Goal: Task Accomplishment & Management: Use online tool/utility

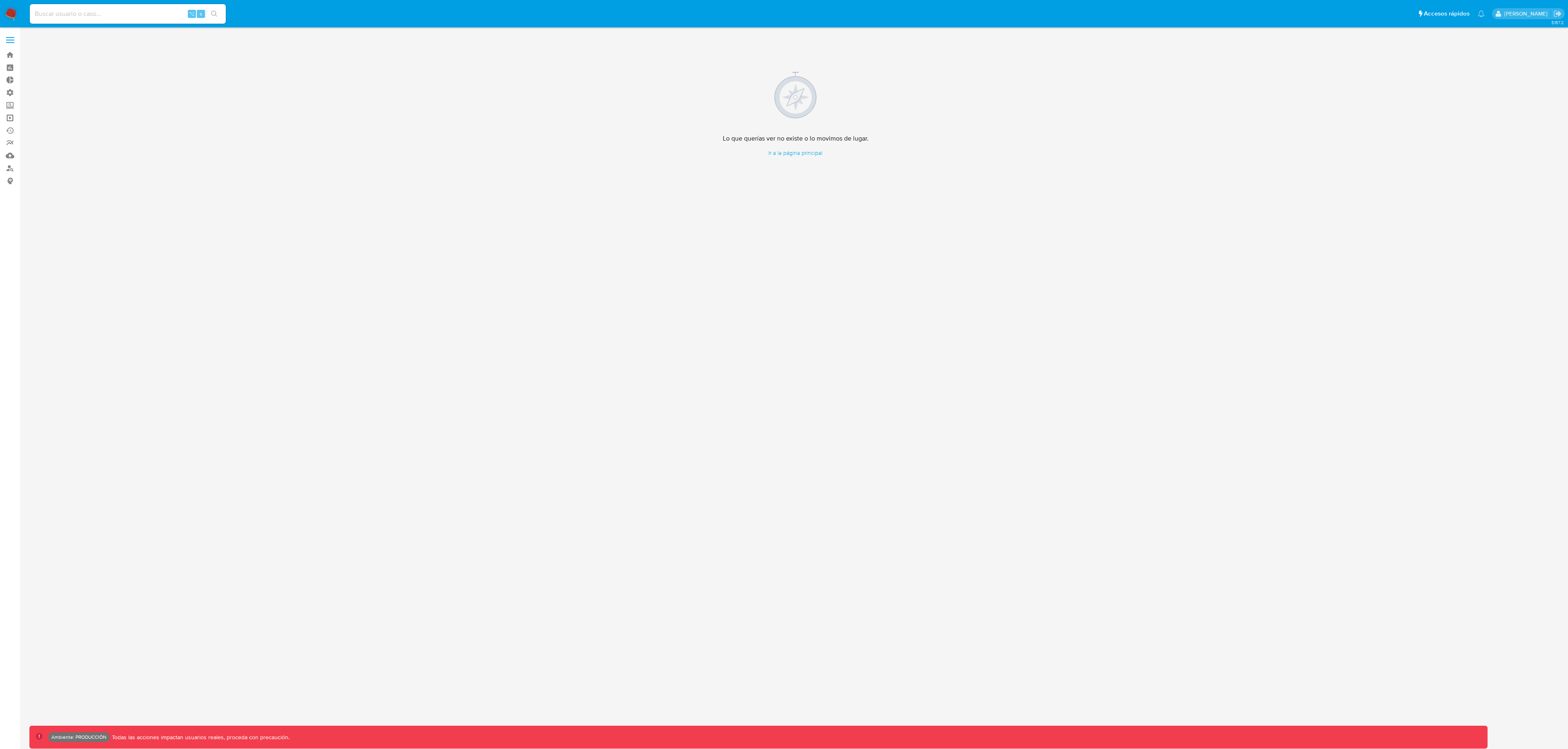
click at [8, 116] on link "Operaciones masivas" at bounding box center [49, 118] width 97 height 13
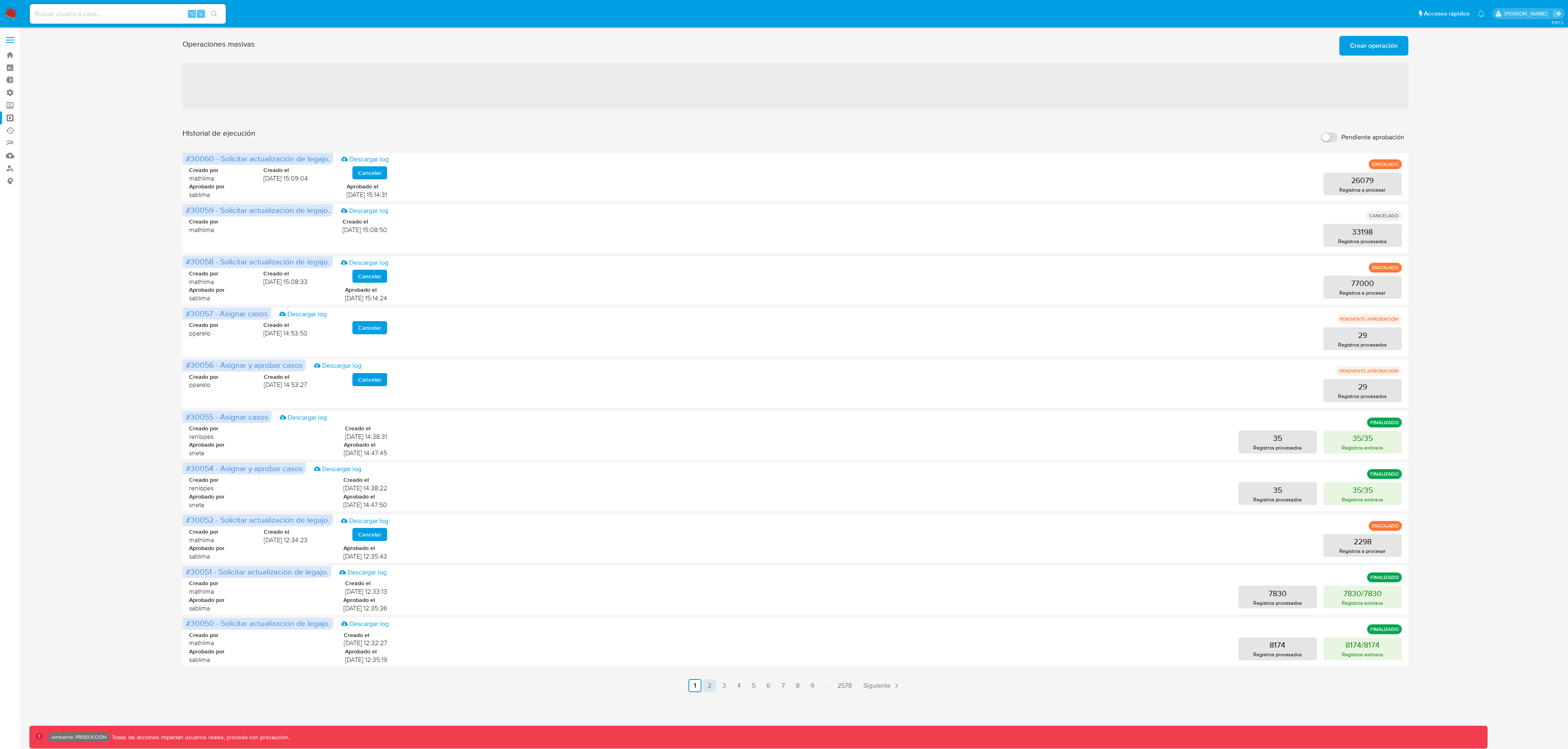
click at [704, 689] on link "2" at bounding box center [709, 685] width 13 height 13
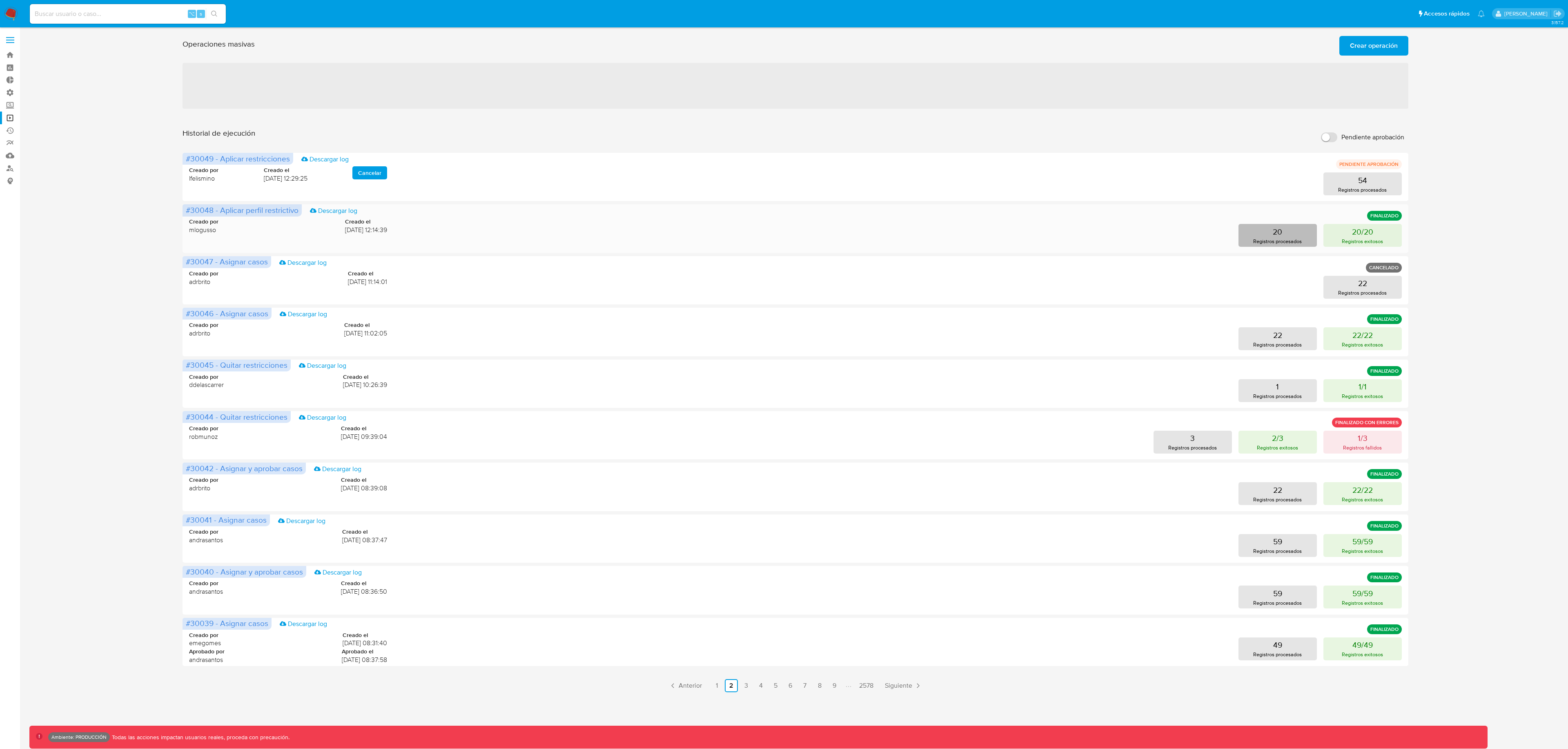
click at [1289, 233] on button "20 Registros procesados" at bounding box center [1278, 236] width 79 height 23
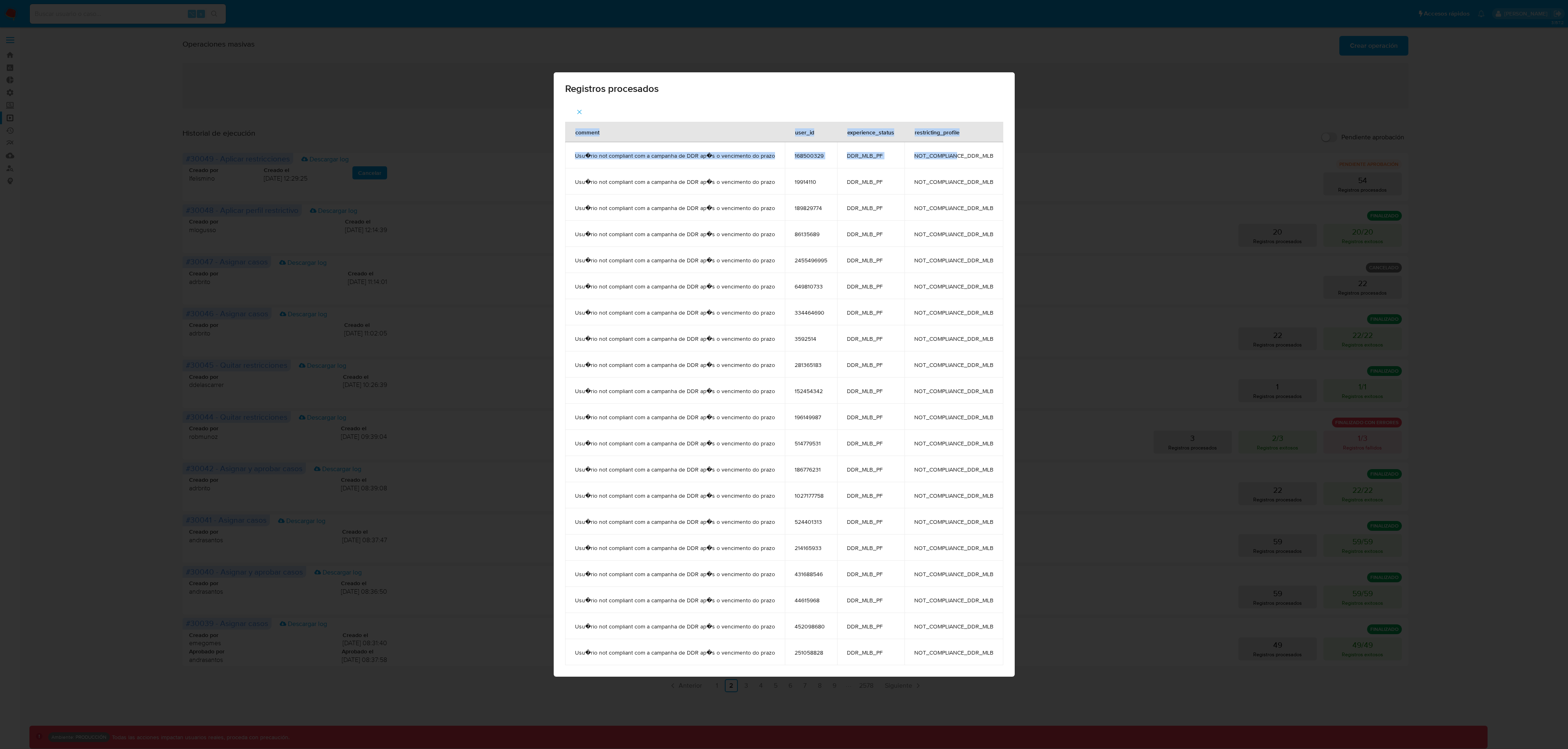
drag, startPoint x: 956, startPoint y: 152, endPoint x: 1009, endPoint y: 152, distance: 53.0
click at [1009, 152] on div "comment user_id experience_status restricting_profile Usu�rio not compliant com…" at bounding box center [784, 389] width 461 height 574
drag, startPoint x: 1003, startPoint y: 154, endPoint x: 986, endPoint y: 156, distance: 17.1
click at [986, 156] on div "comment user_id experience_status restricting_profile Usu�rio not compliant com…" at bounding box center [784, 389] width 461 height 574
drag, startPoint x: 912, startPoint y: 153, endPoint x: 975, endPoint y: 156, distance: 63.1
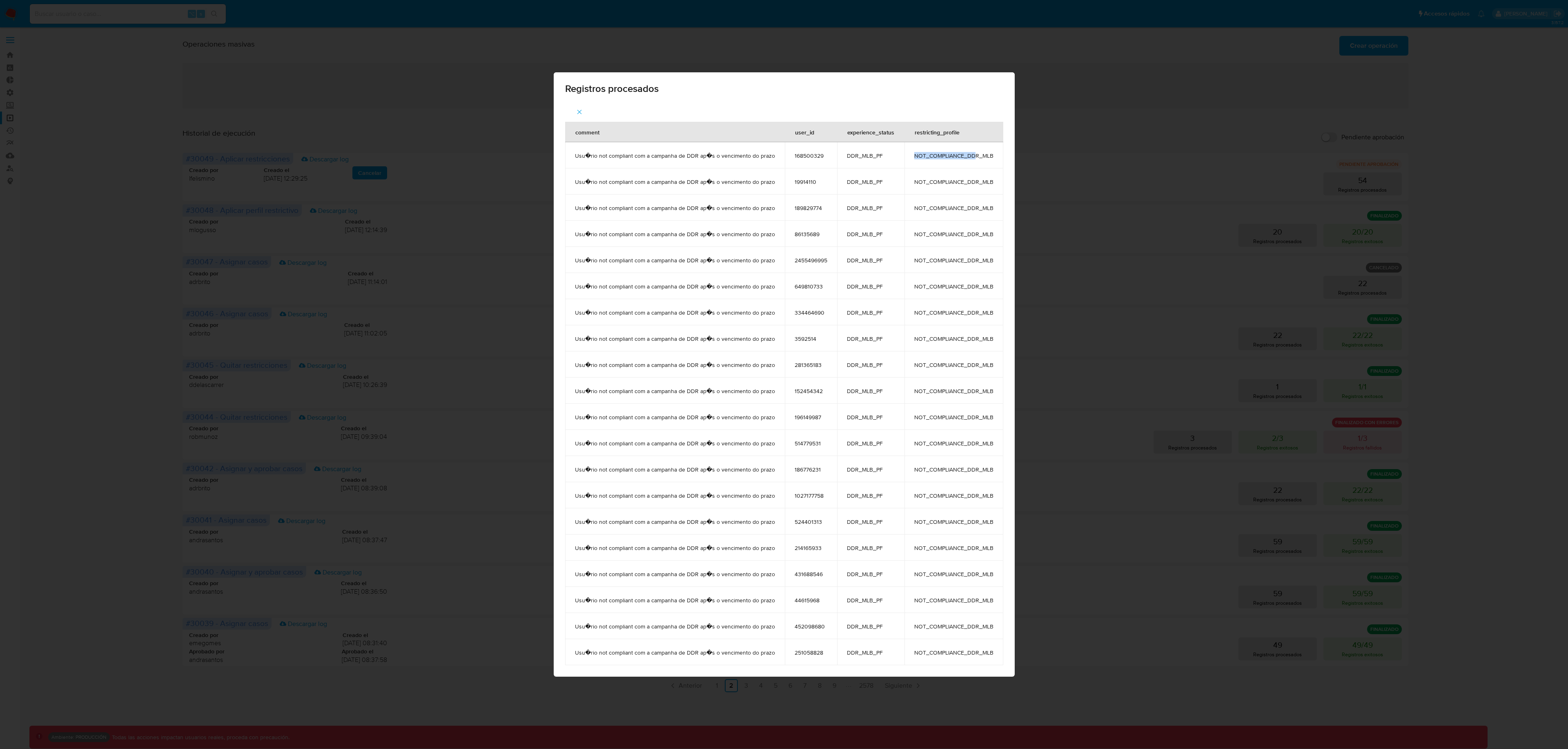
click at [975, 156] on td "NOT_COMPLIANCE_DDR_MLB" at bounding box center [954, 155] width 99 height 26
click at [959, 175] on td "NOT_COMPLIANCE_DDR_MLB" at bounding box center [954, 181] width 99 height 26
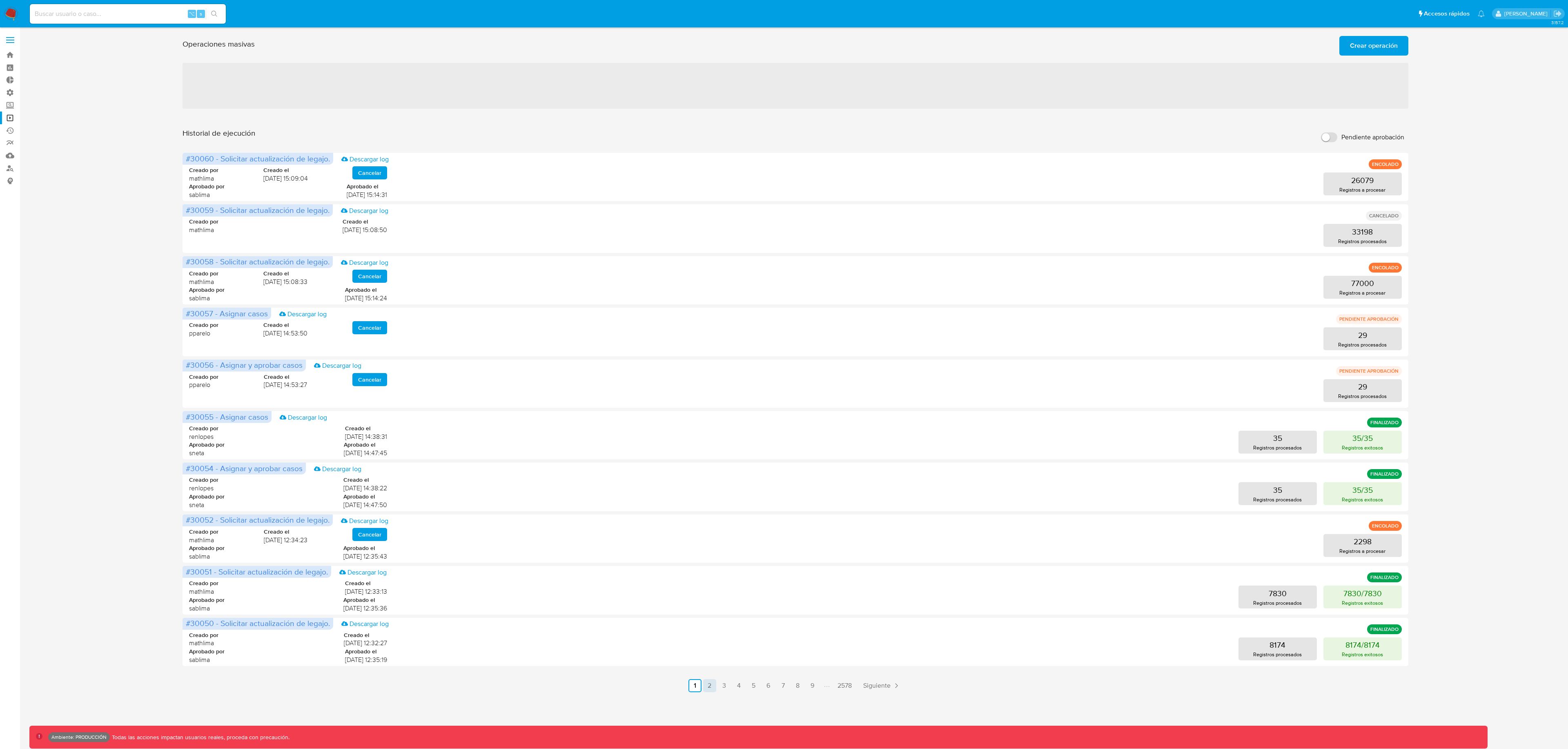
click at [710, 686] on link "2" at bounding box center [709, 685] width 13 height 13
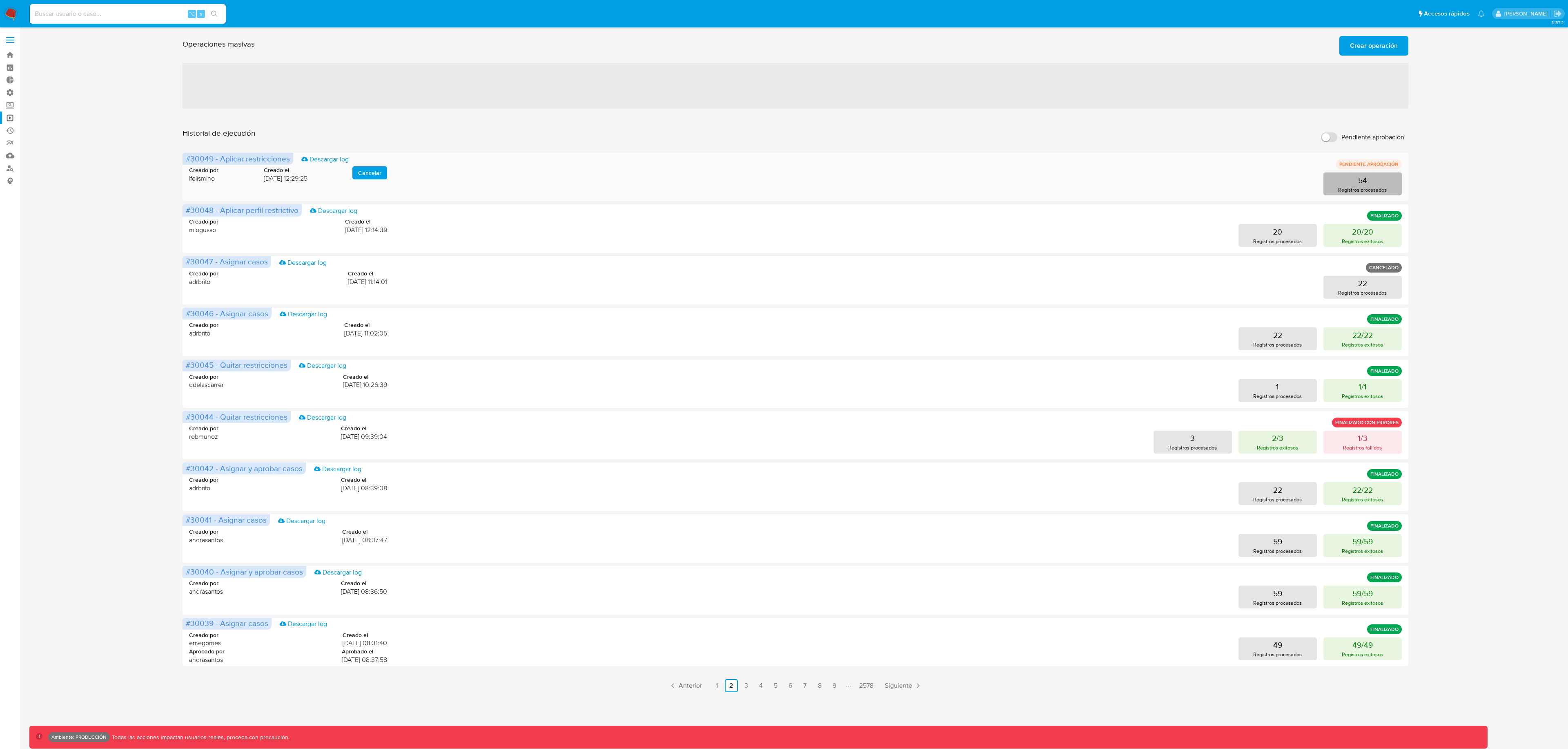
click at [1343, 189] on p "Registros procesados" at bounding box center [1362, 189] width 49 height 8
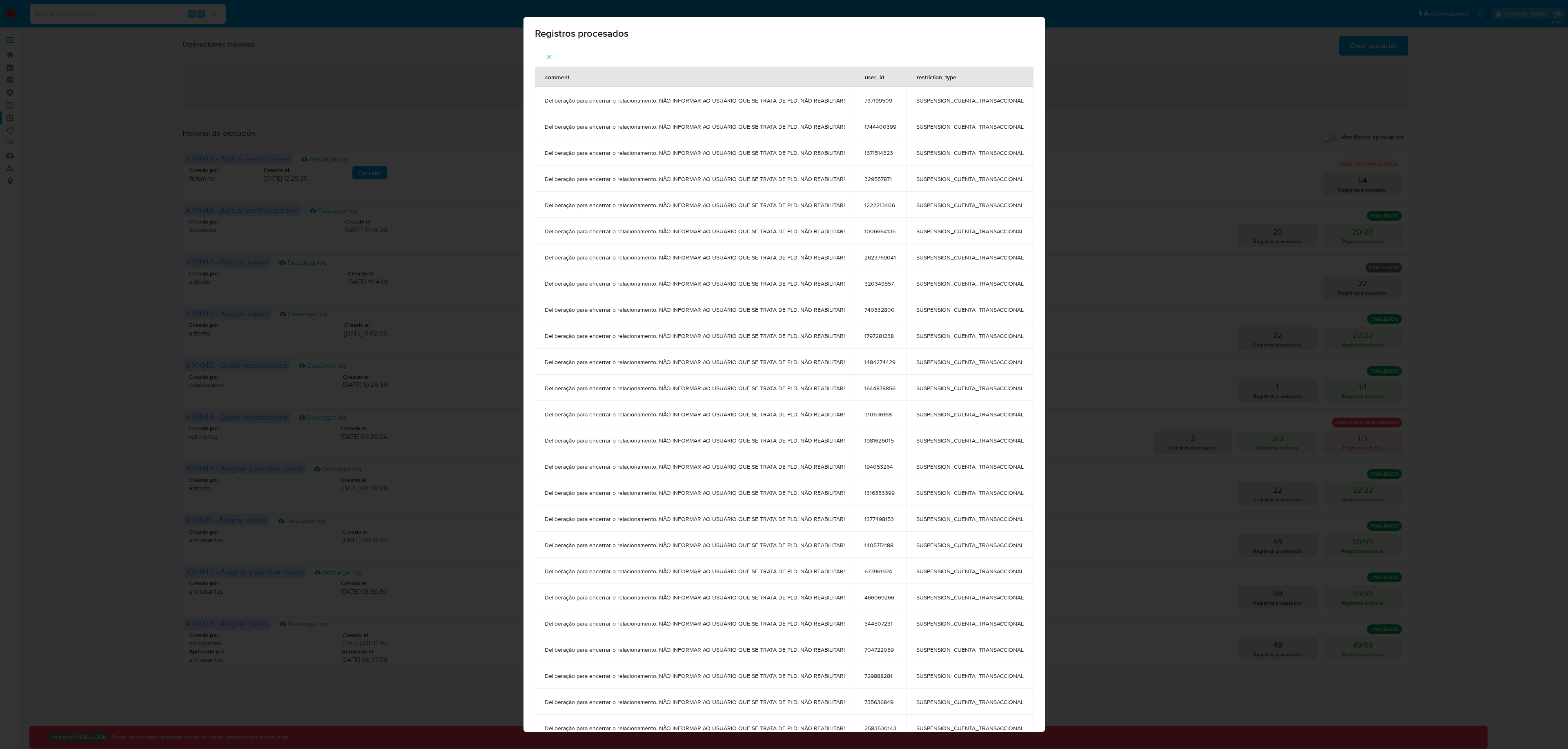
click at [556, 61] on button "button" at bounding box center [549, 57] width 29 height 19
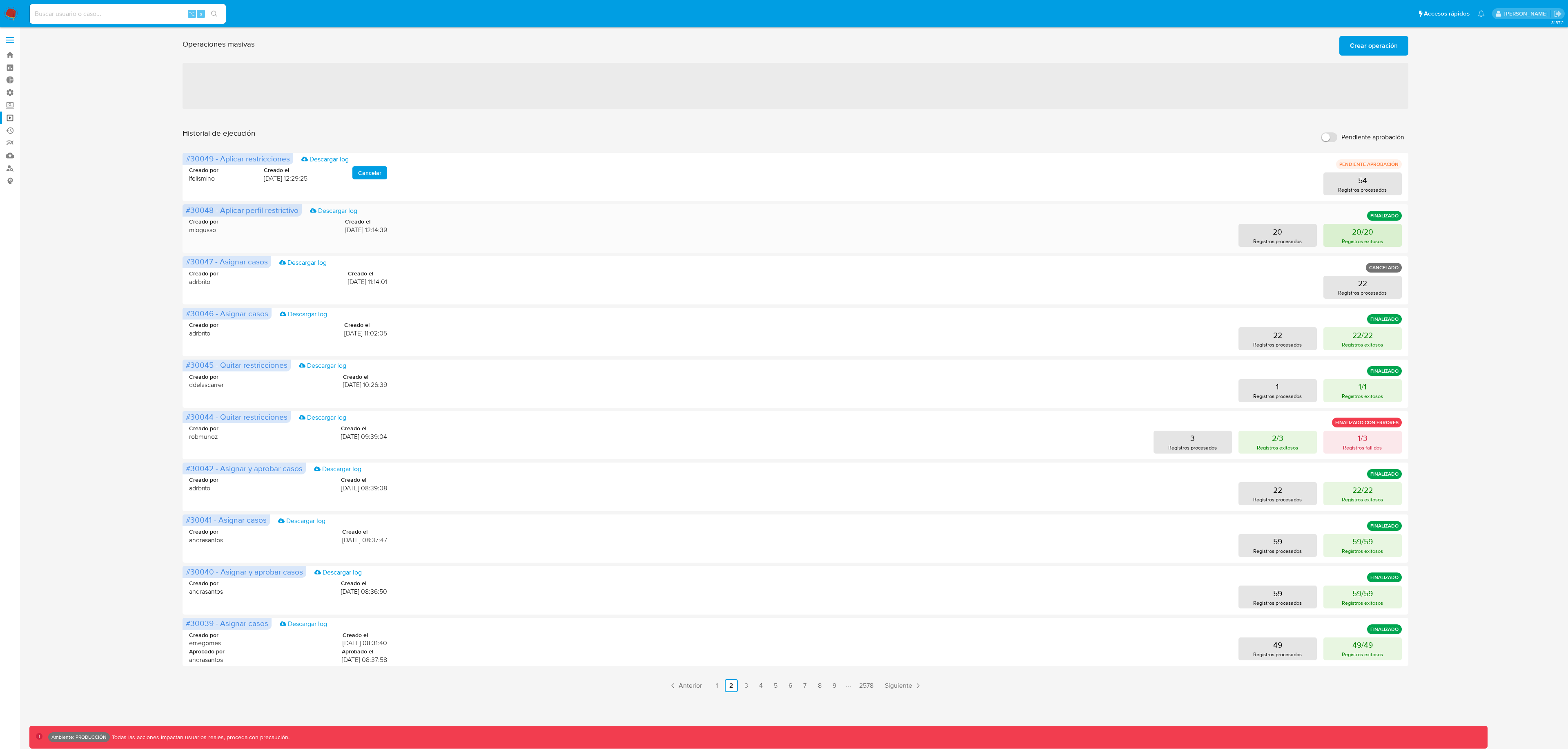
click at [1356, 233] on p "20/20" at bounding box center [1362, 231] width 21 height 12
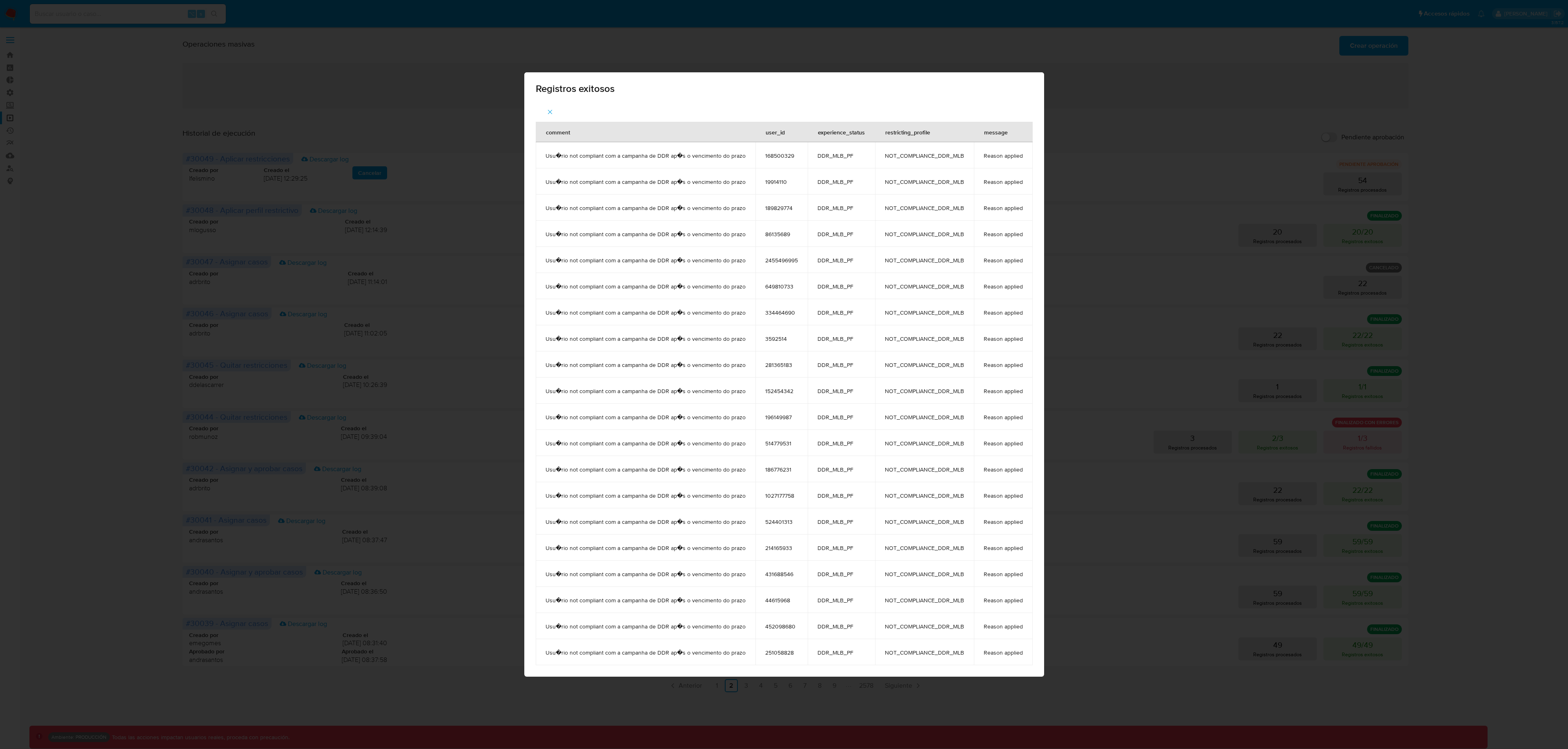
click at [551, 116] on span "button" at bounding box center [550, 112] width 7 height 18
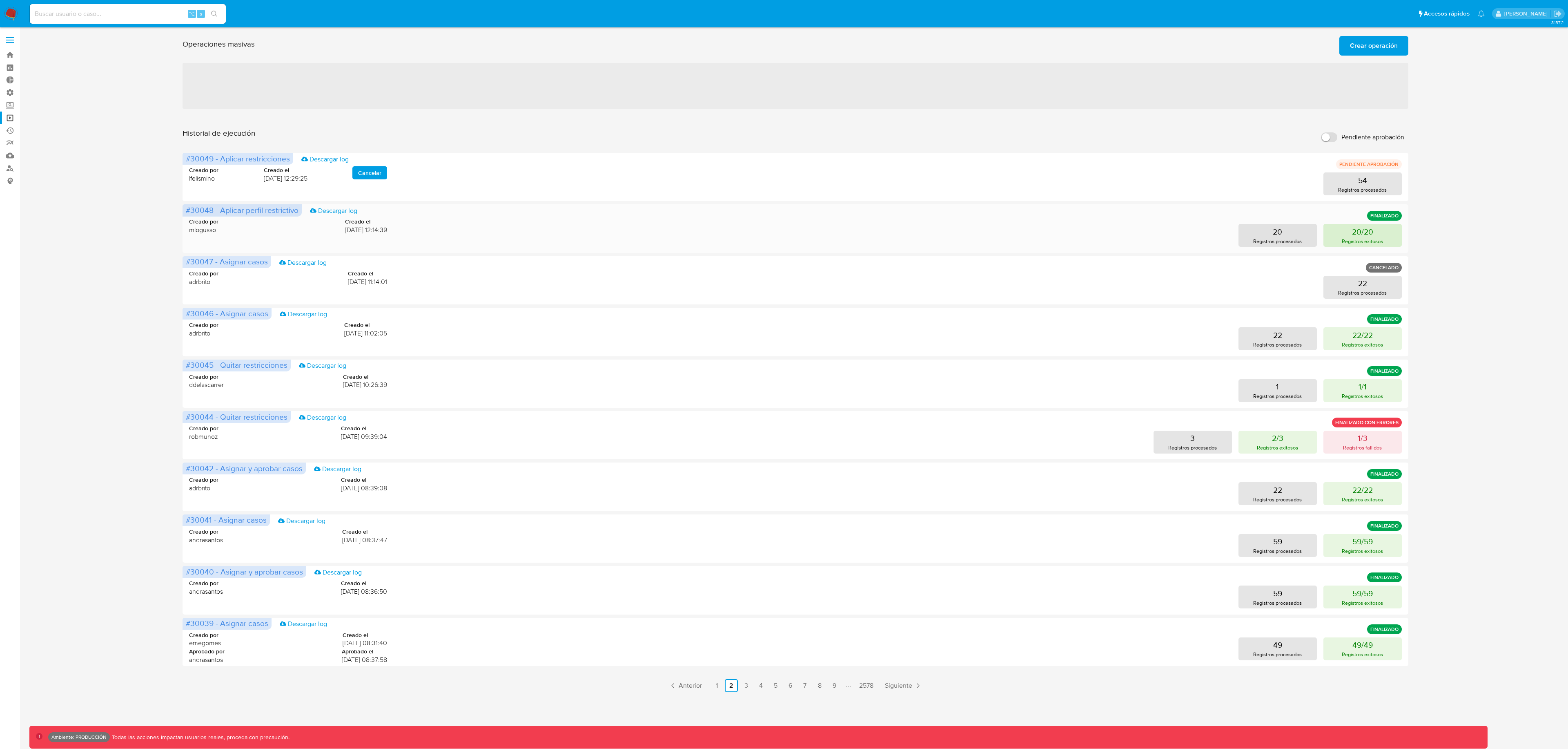
click at [1360, 236] on p "20/20" at bounding box center [1362, 231] width 21 height 12
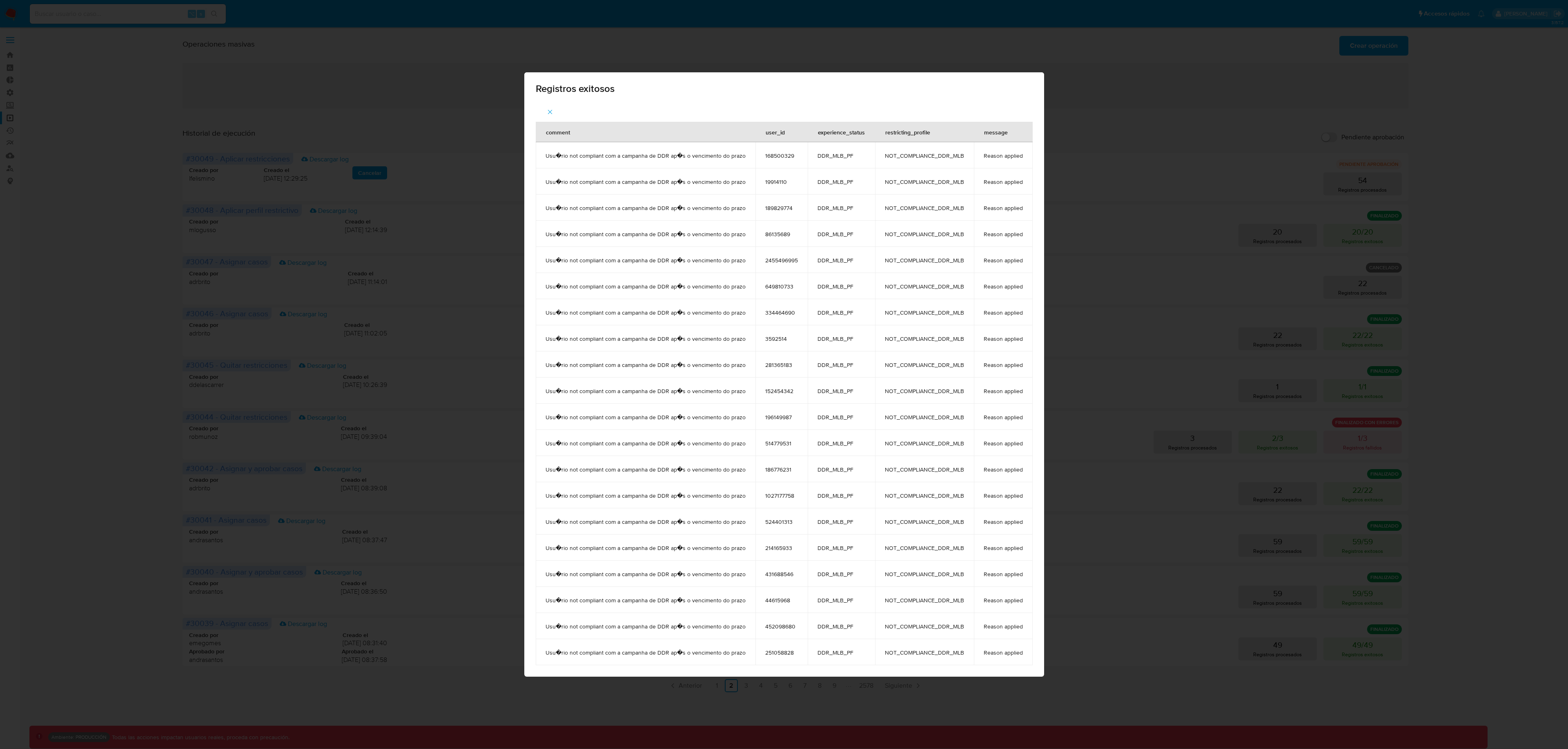
click at [542, 108] on button "button" at bounding box center [550, 112] width 29 height 19
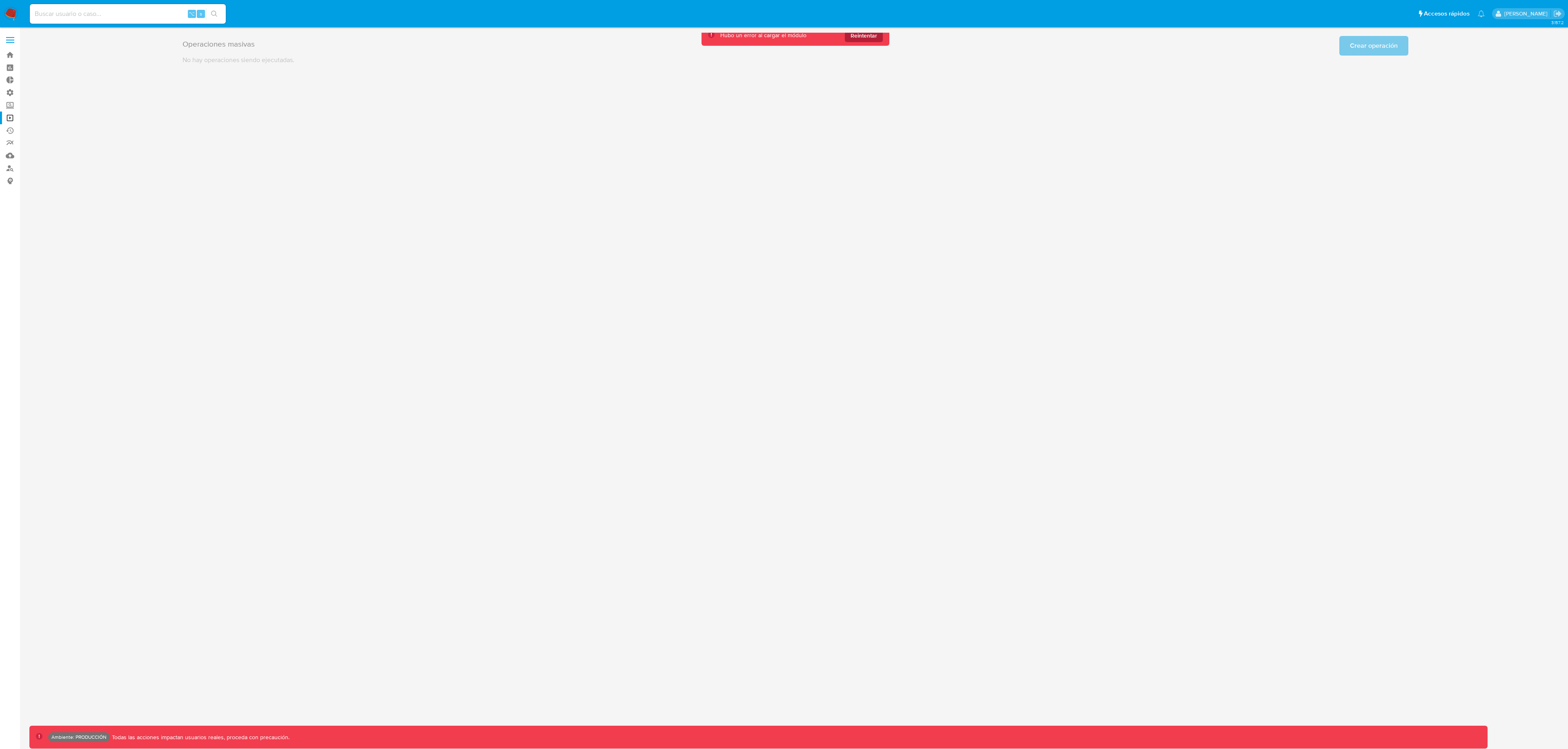
click at [863, 39] on span "Reintentar" at bounding box center [864, 35] width 27 height 13
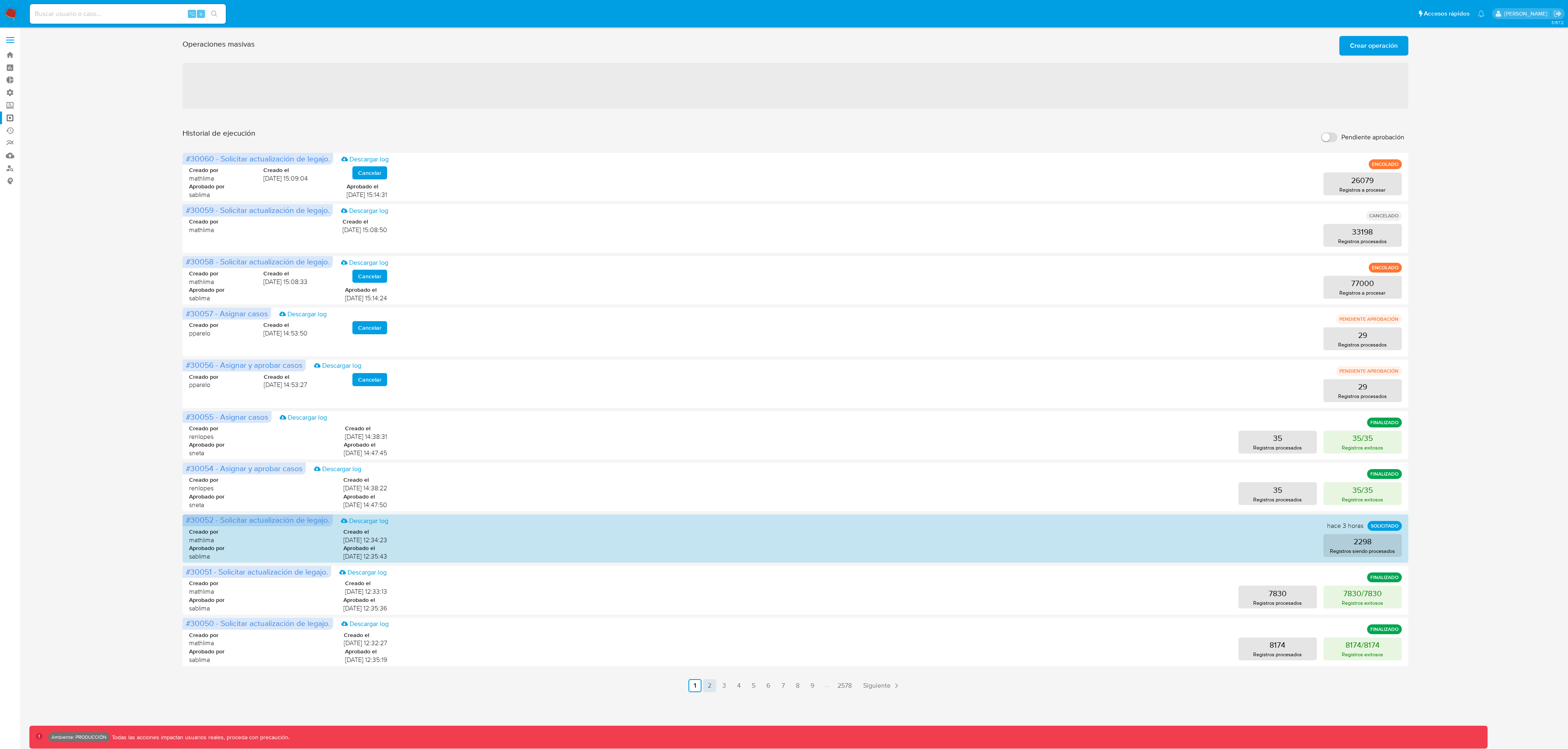
click at [709, 687] on link "2" at bounding box center [709, 685] width 13 height 13
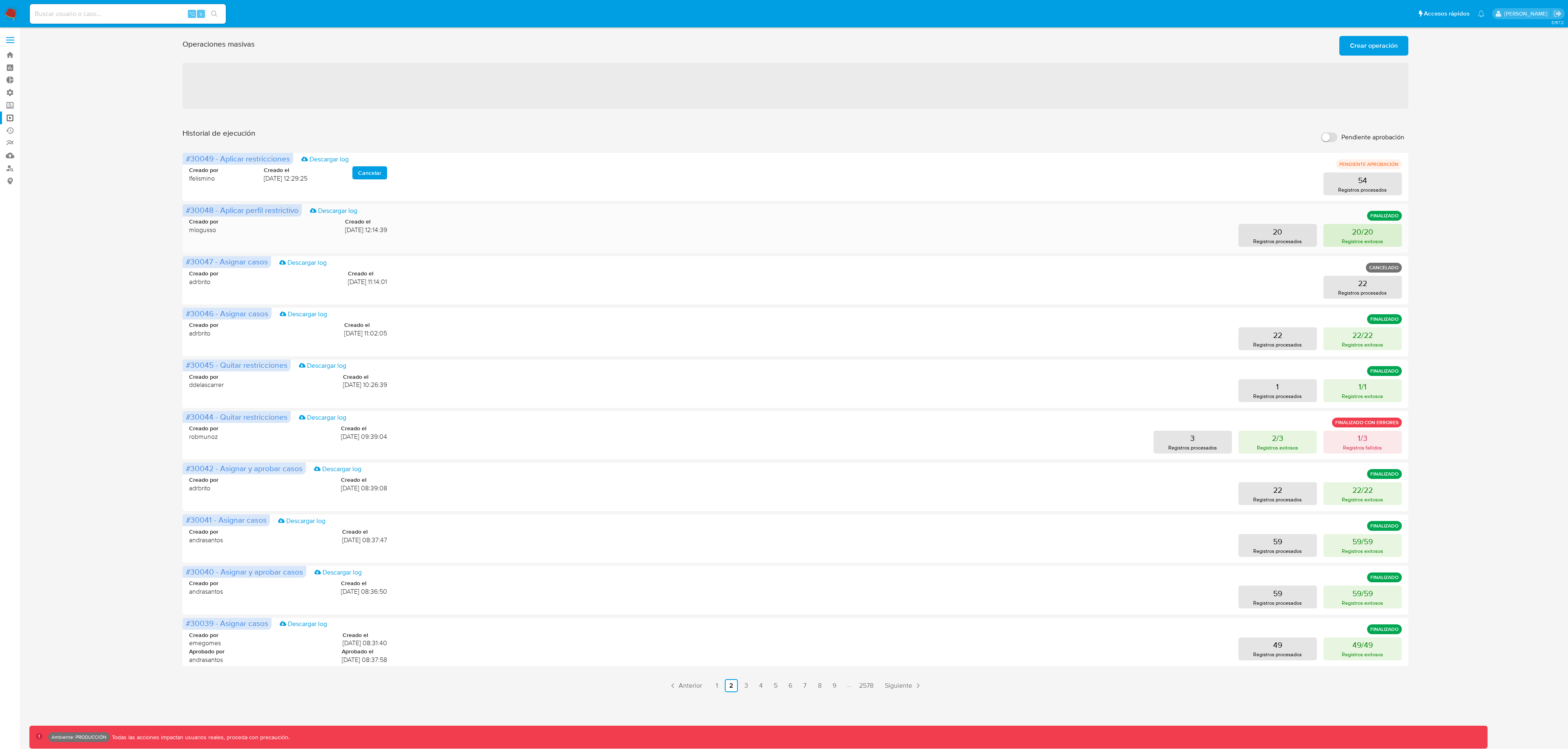
click at [1370, 237] on p "Registros exitosos" at bounding box center [1362, 241] width 41 height 8
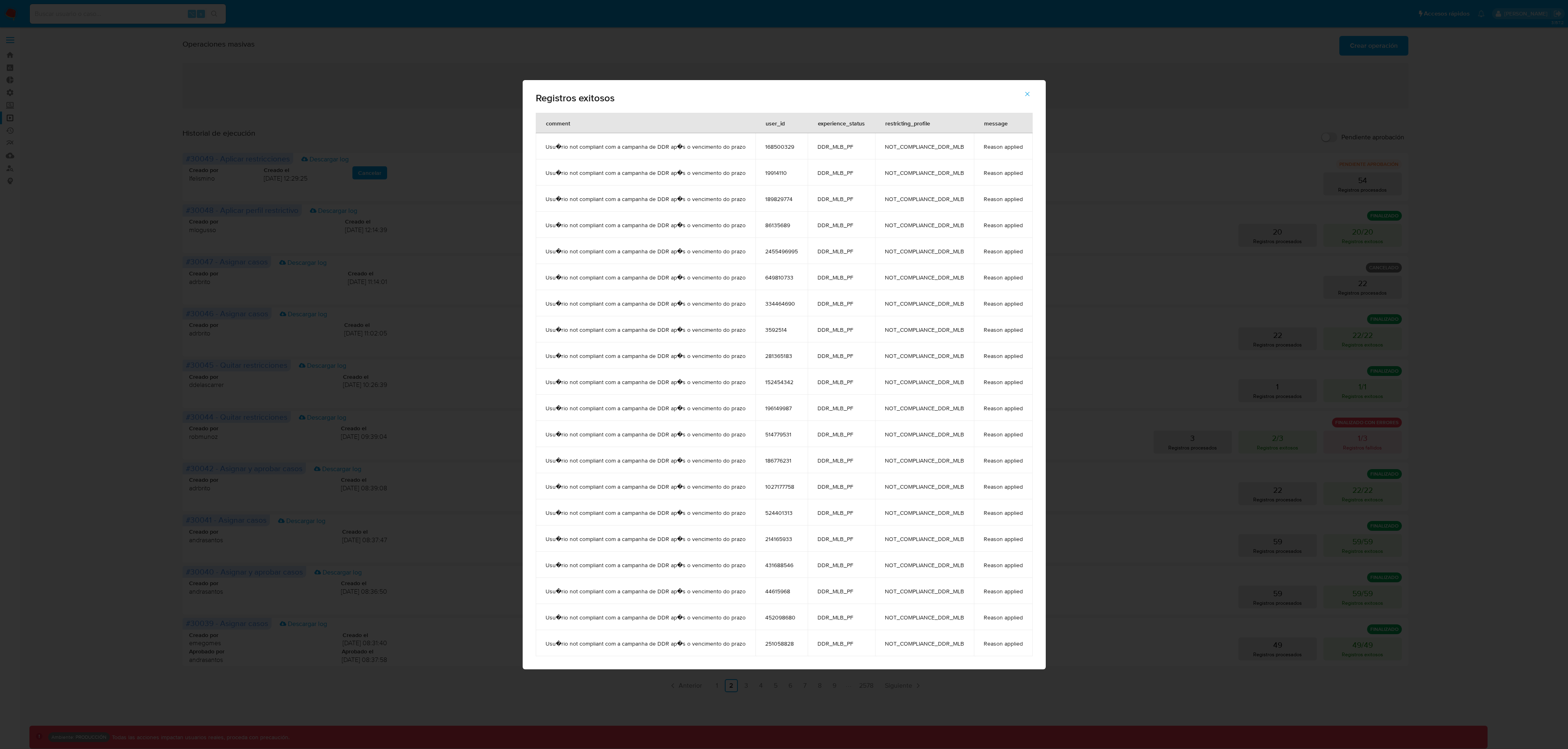
drag, startPoint x: 1004, startPoint y: 156, endPoint x: 1029, endPoint y: 156, distance: 25.0
click at [1029, 156] on td "Reason applied" at bounding box center [1003, 146] width 59 height 26
click at [1026, 99] on span "button" at bounding box center [1027, 94] width 7 height 18
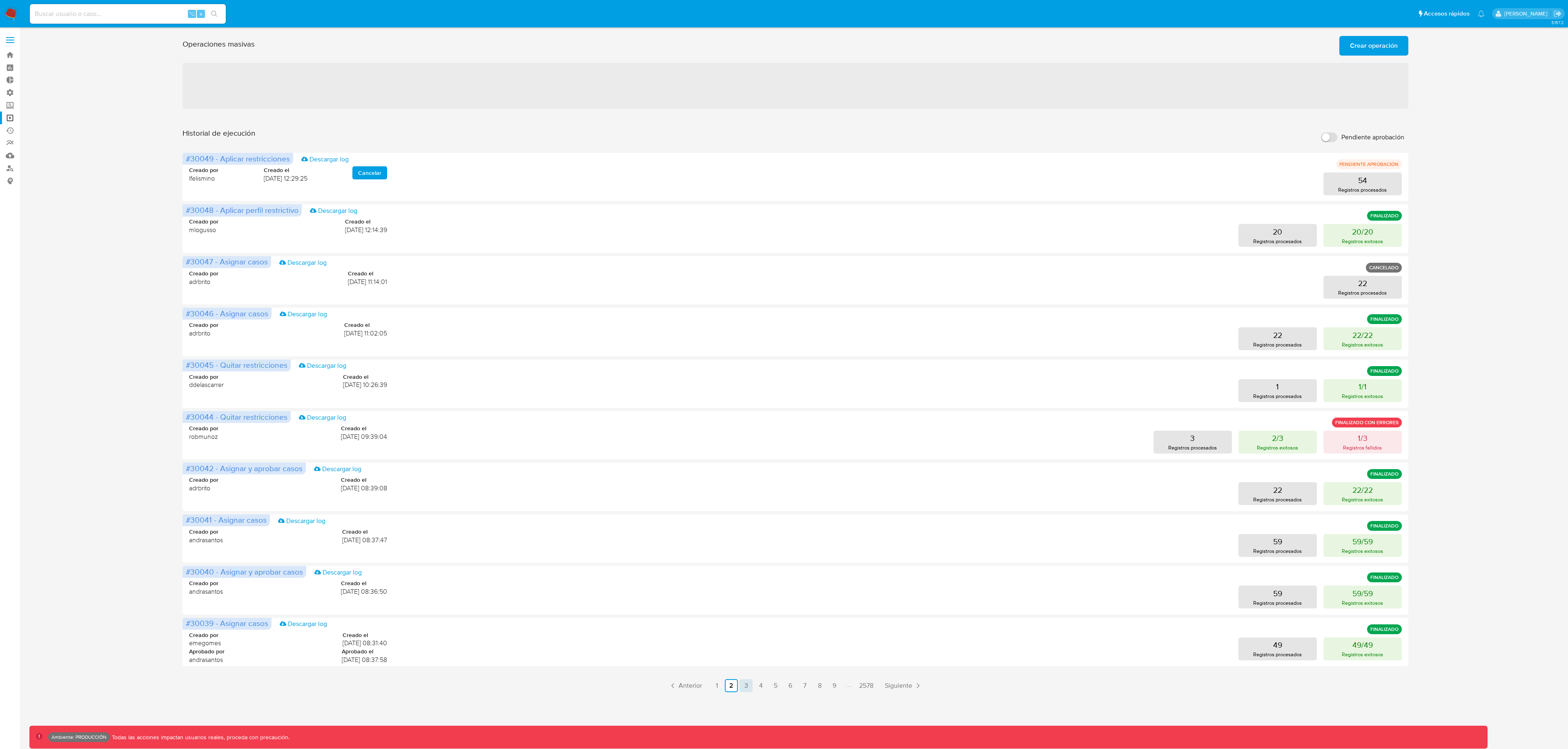
click at [744, 680] on link "3" at bounding box center [746, 685] width 13 height 13
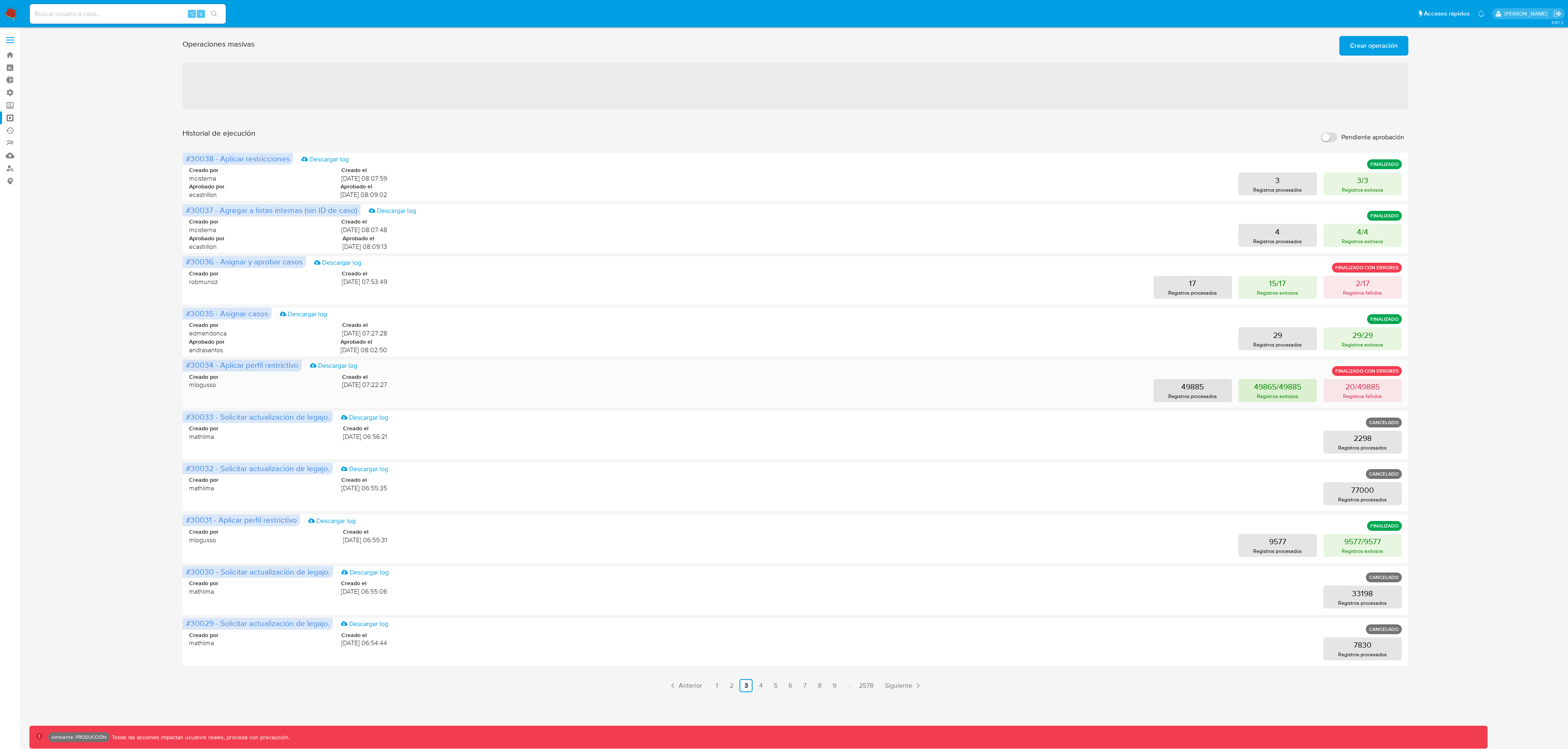
click at [1272, 395] on p "Registros exitosos" at bounding box center [1278, 396] width 41 height 8
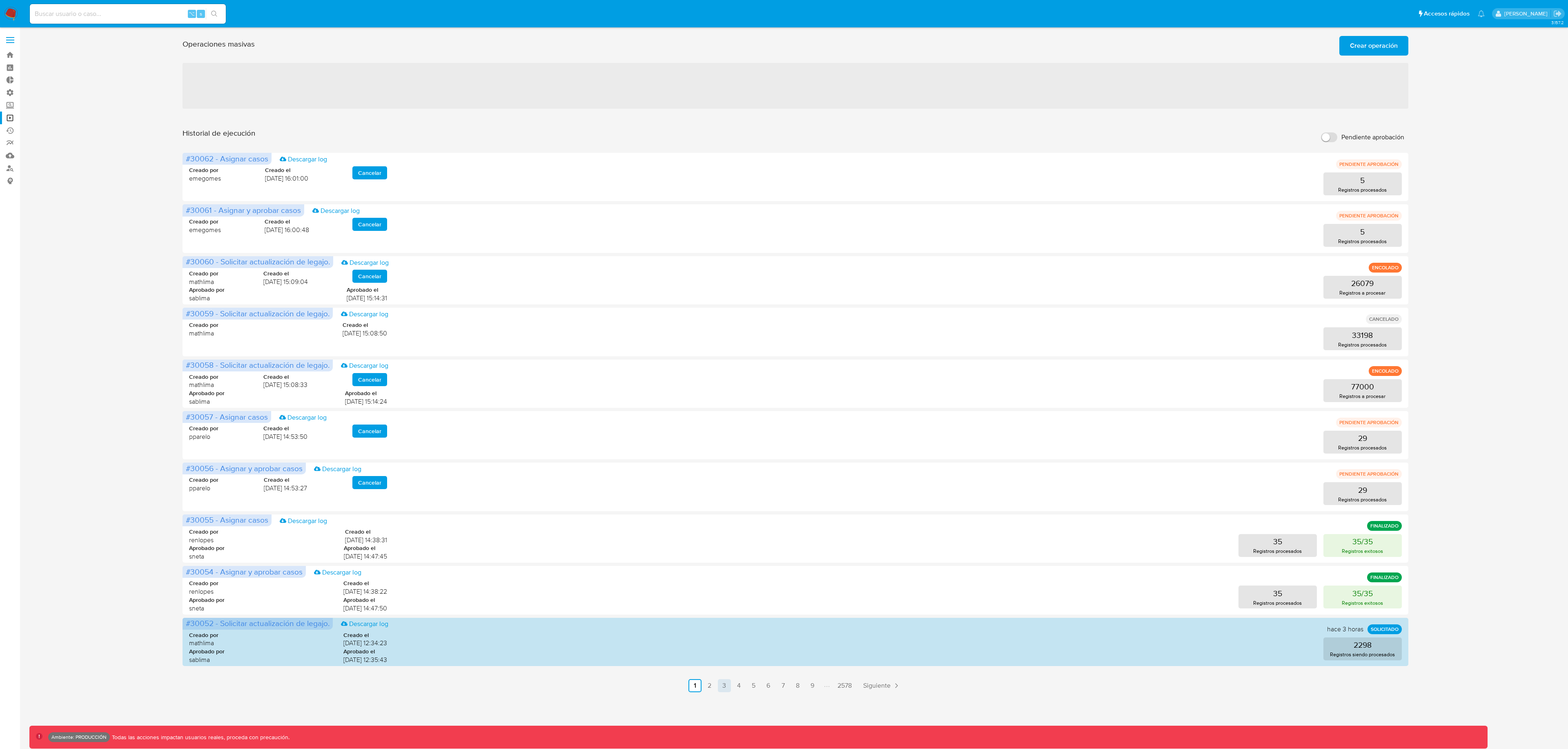
click at [727, 686] on link "3" at bounding box center [724, 685] width 13 height 13
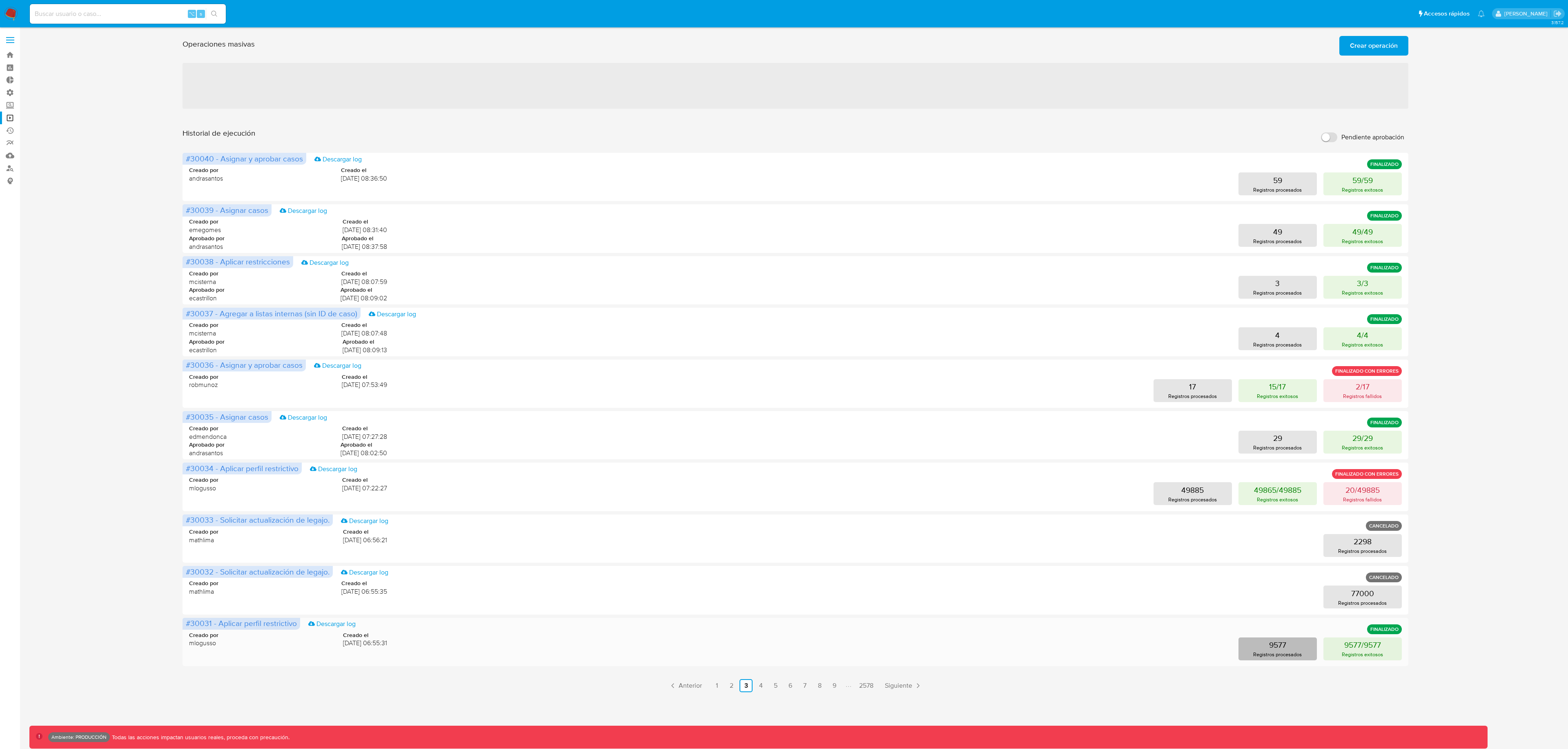
click at [1279, 652] on p "Registros procesados" at bounding box center [1278, 654] width 49 height 8
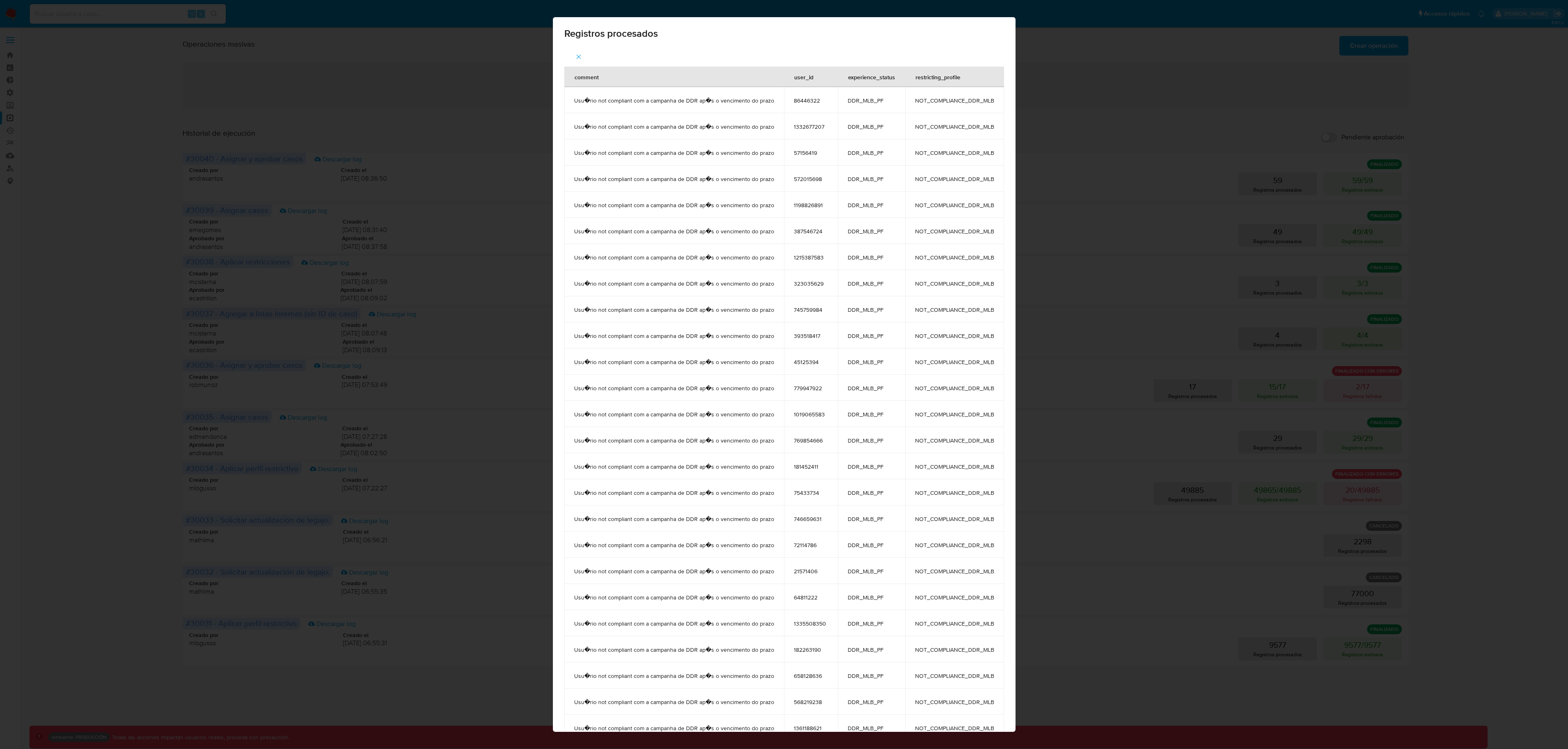
click at [582, 50] on span "button" at bounding box center [579, 57] width 7 height 18
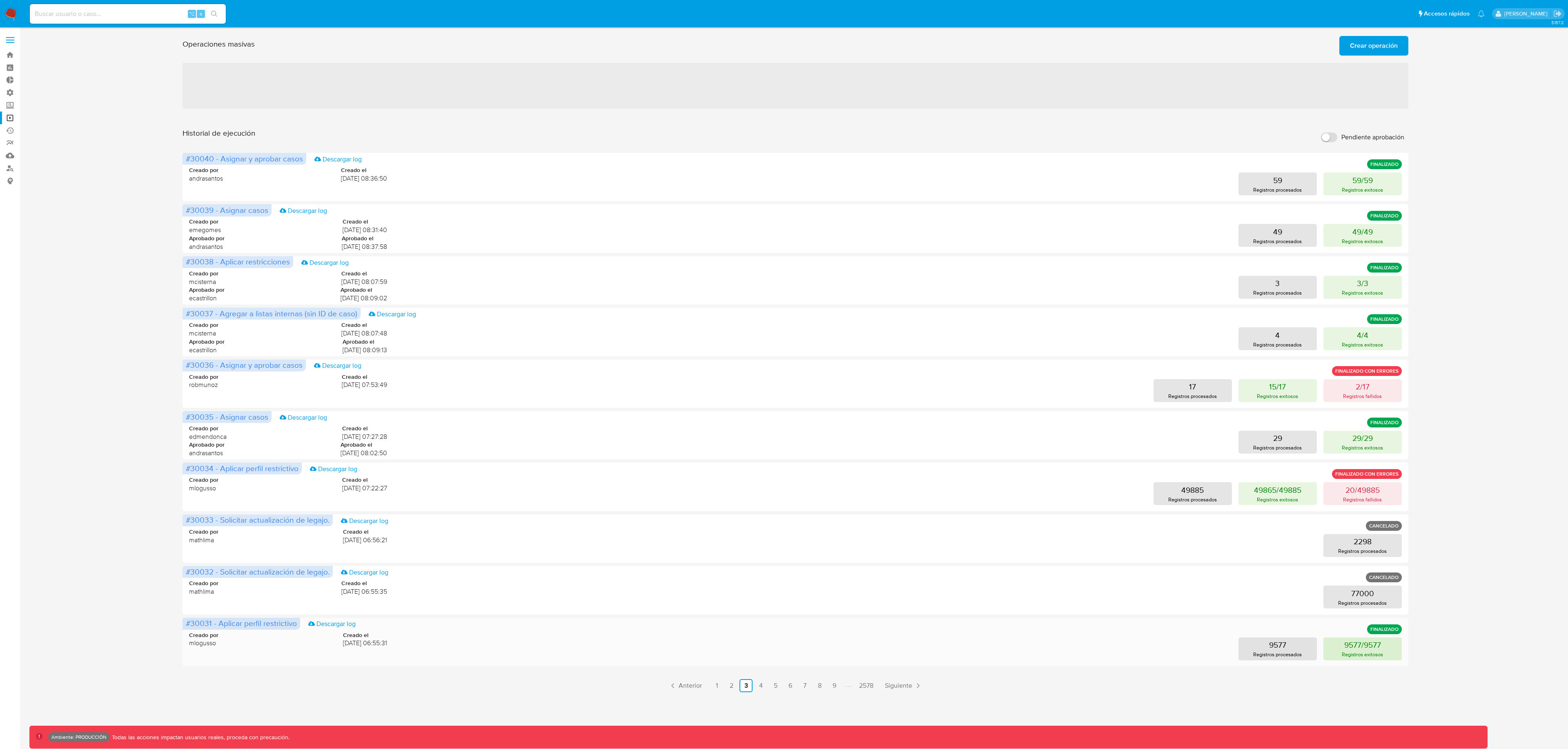
click at [1358, 650] on p "9577/9577" at bounding box center [1362, 644] width 37 height 12
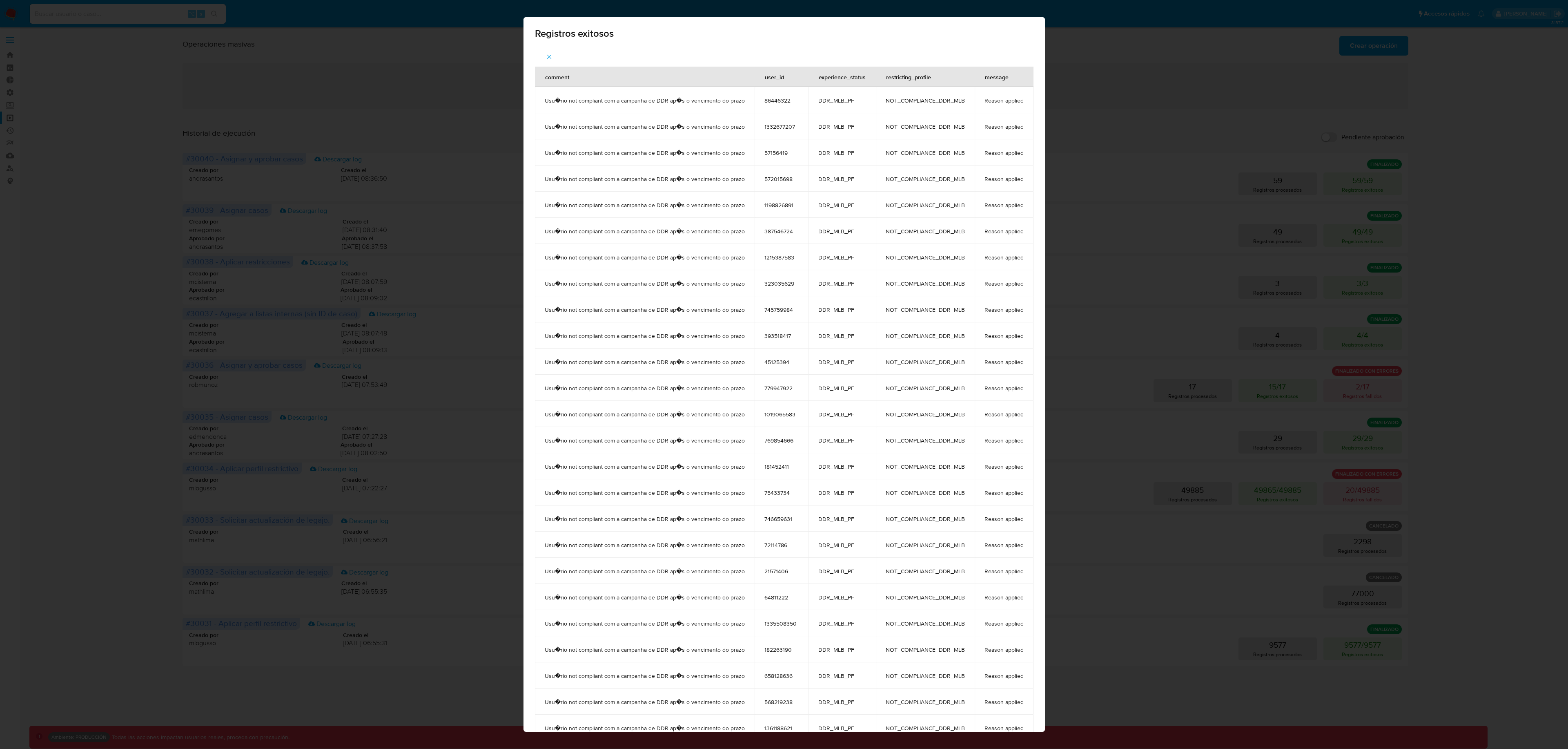
click at [542, 54] on button "button" at bounding box center [549, 57] width 29 height 19
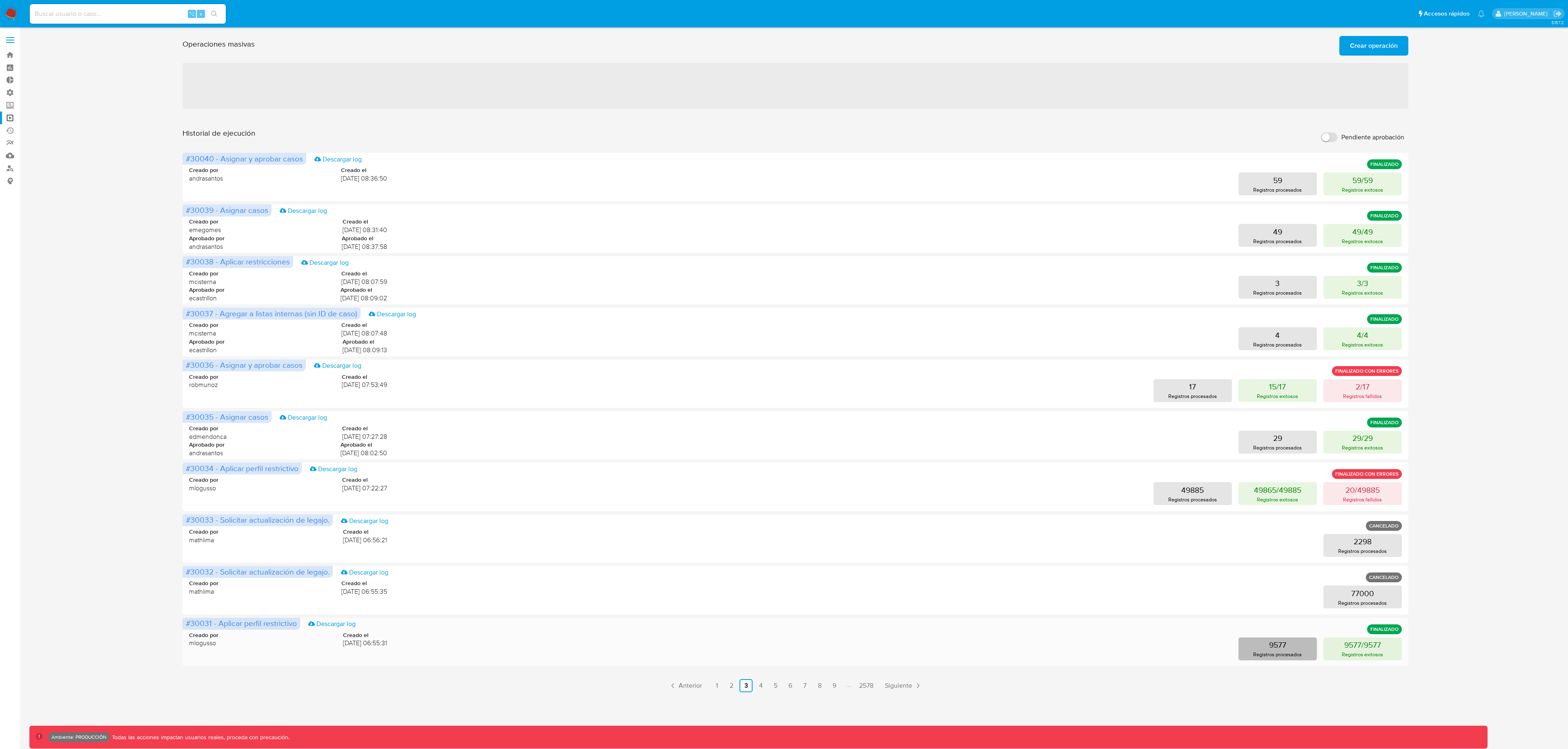
click at [1293, 642] on button "9577 Registros procesados" at bounding box center [1278, 649] width 79 height 23
